Goal: Transaction & Acquisition: Purchase product/service

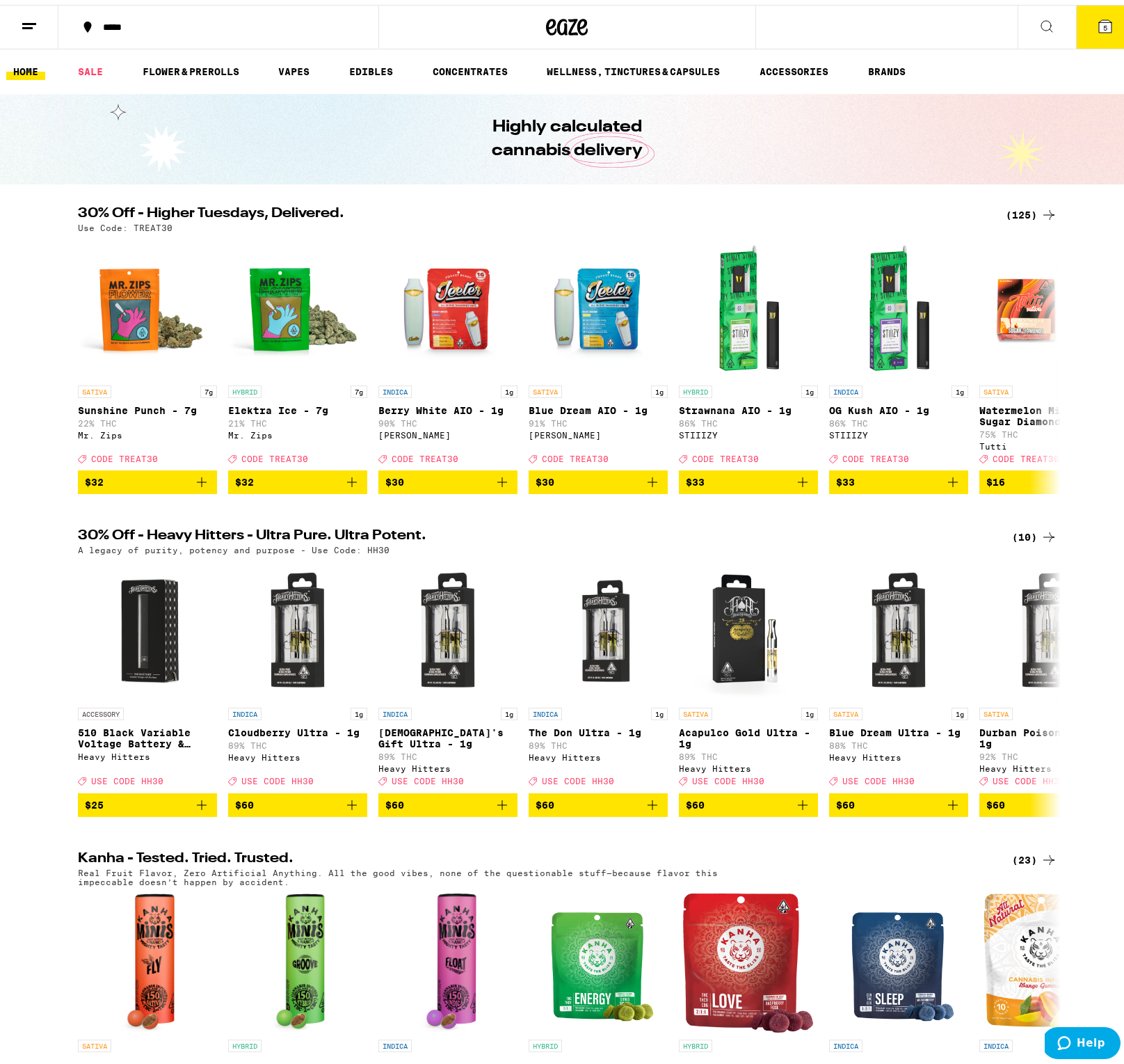
click at [28, 19] on line at bounding box center [29, 19] width 14 height 0
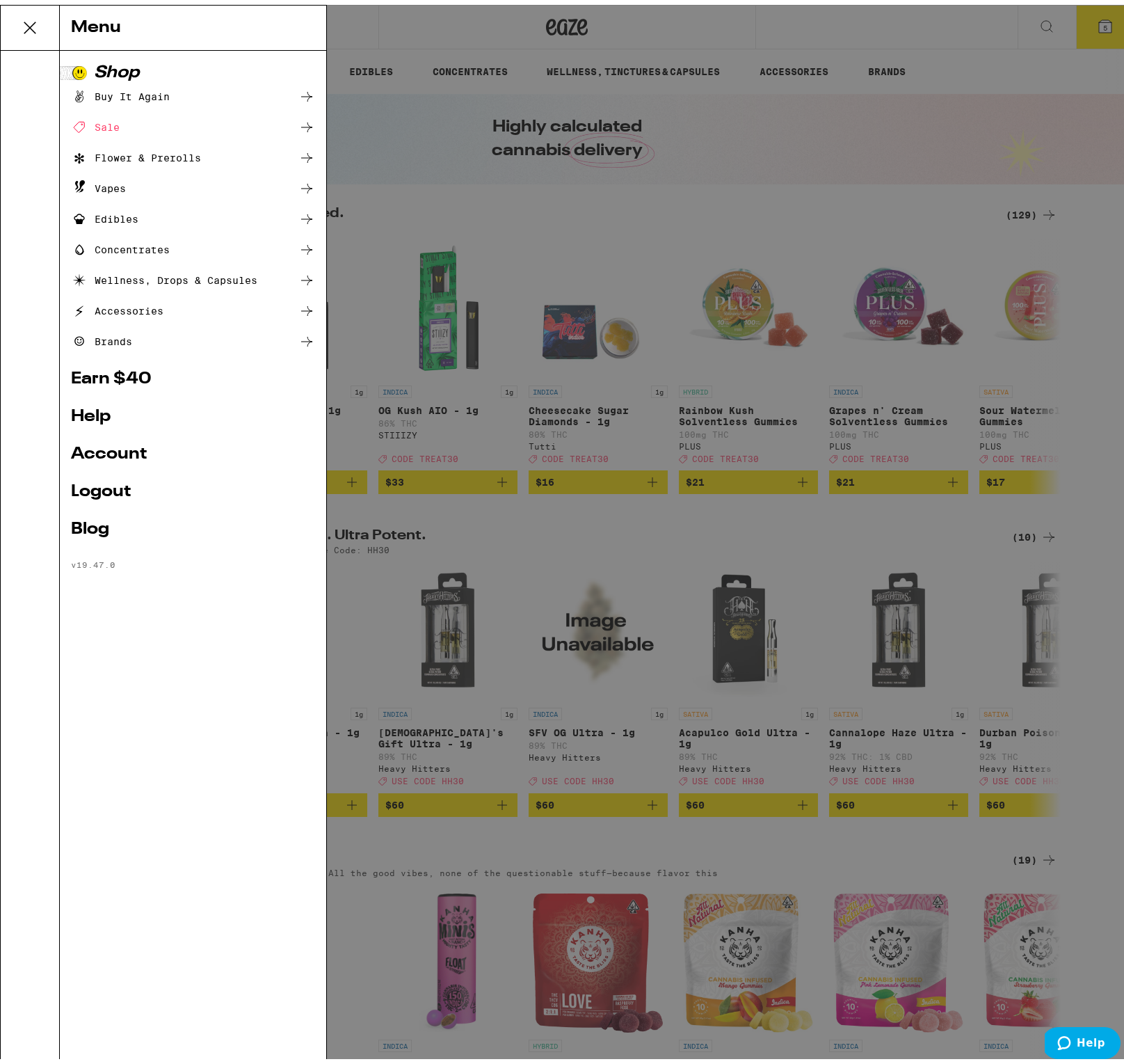
click at [114, 452] on link "Account" at bounding box center [193, 449] width 244 height 17
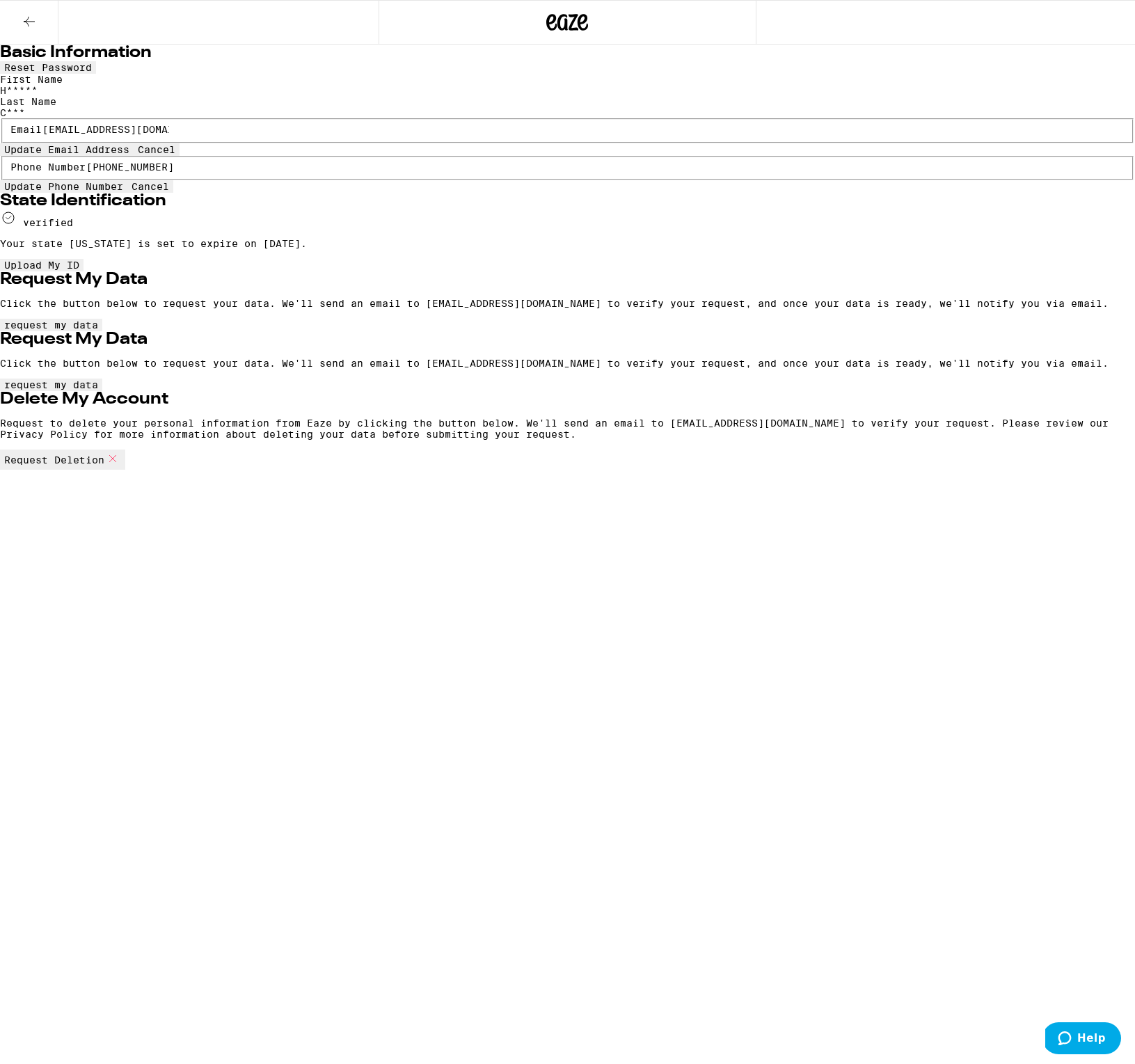
click at [32, 16] on icon at bounding box center [28, 21] width 17 height 17
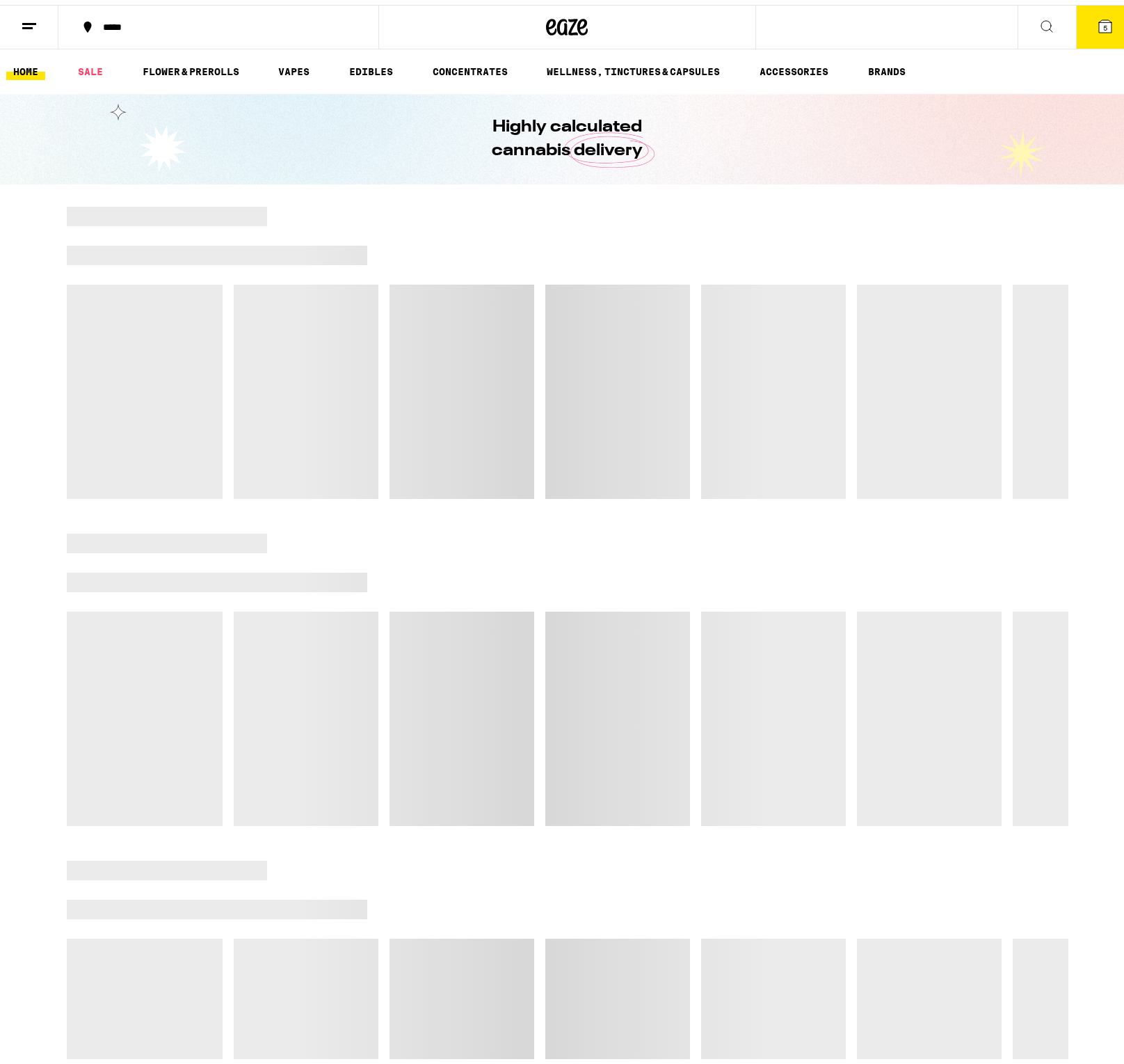
click at [1098, 29] on button "5" at bounding box center [1106, 22] width 59 height 44
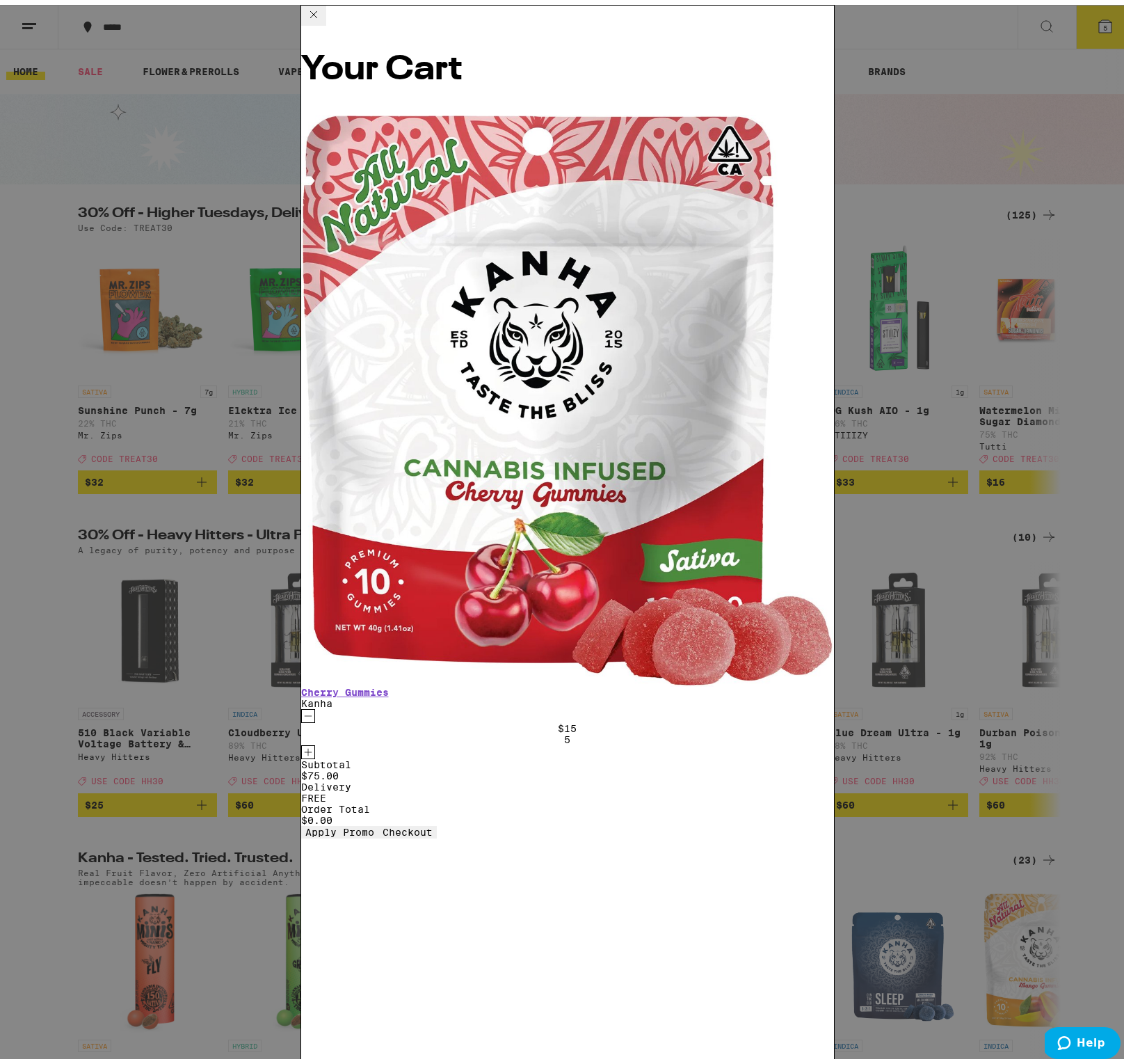
click at [699, 821] on div "Your Cart Cherry Gummies Kanha $15 5 Subtotal $75.00 Delivery FREE Order Total …" at bounding box center [568, 435] width 533 height 772
click at [702, 821] on div "Your Cart Cherry Gummies Kanha $15 5 Subtotal $75.00 Delivery FREE Order Total …" at bounding box center [568, 435] width 533 height 772
click at [684, 821] on div "Your Cart Cherry Gummies Kanha $15 5 Subtotal $75.00 Delivery FREE Order Total …" at bounding box center [568, 435] width 533 height 772
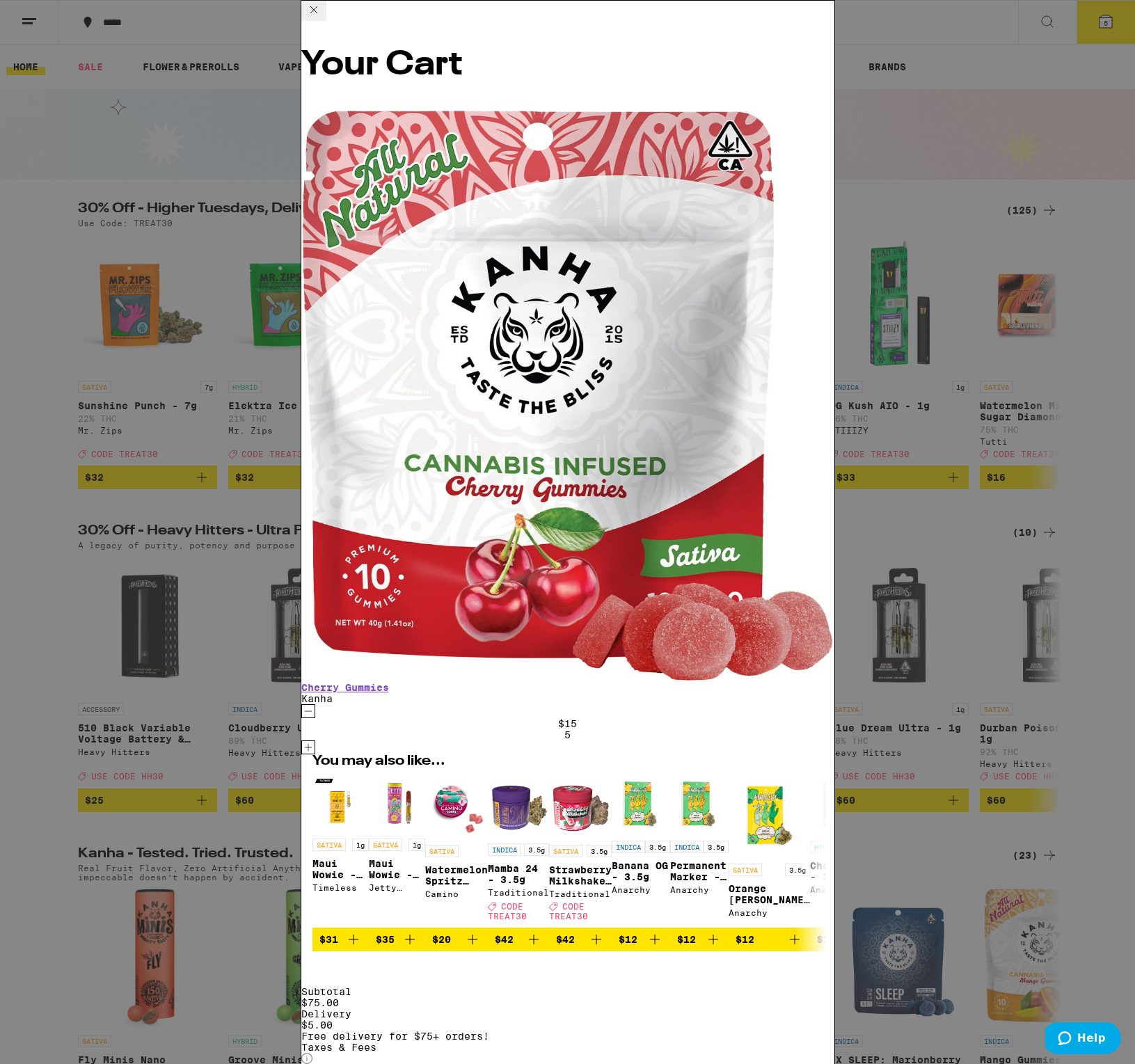
click at [322, 17] on icon at bounding box center [313, 9] width 17 height 17
